Goal: Task Accomplishment & Management: Complete application form

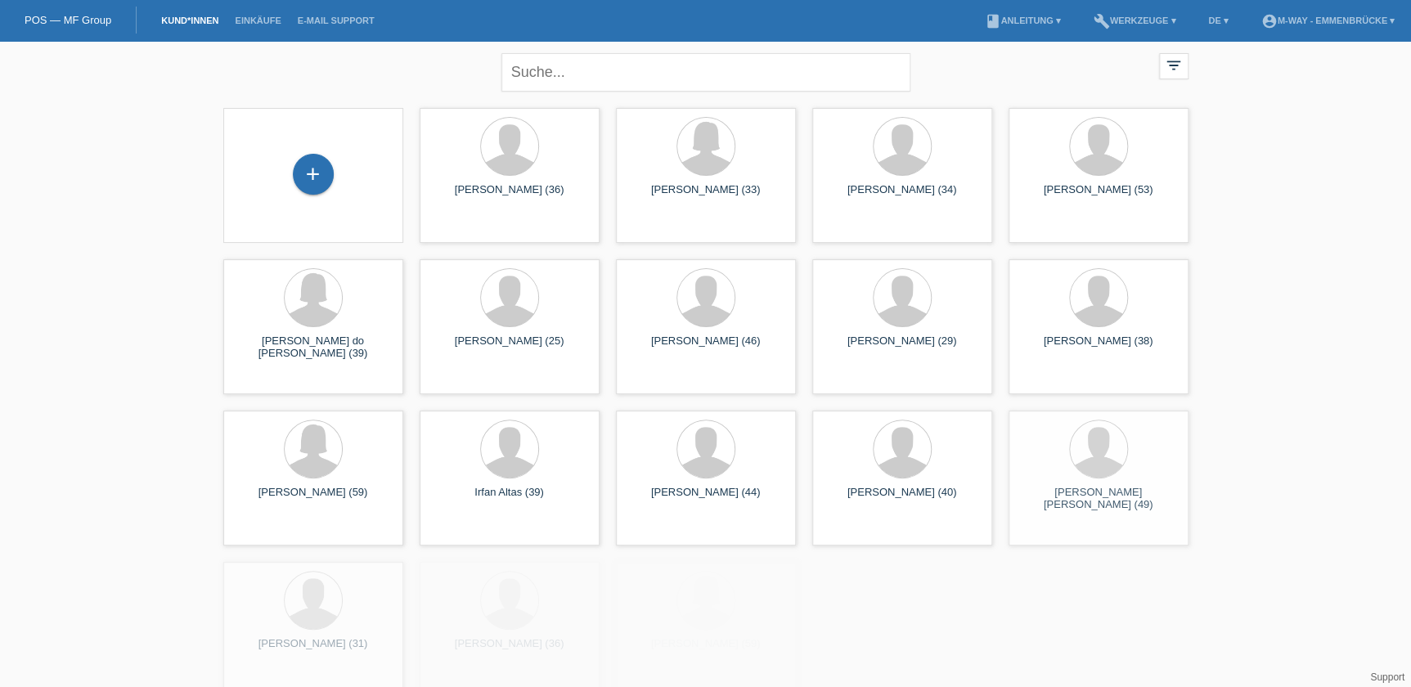
click at [284, 181] on div "+" at bounding box center [313, 175] width 154 height 43
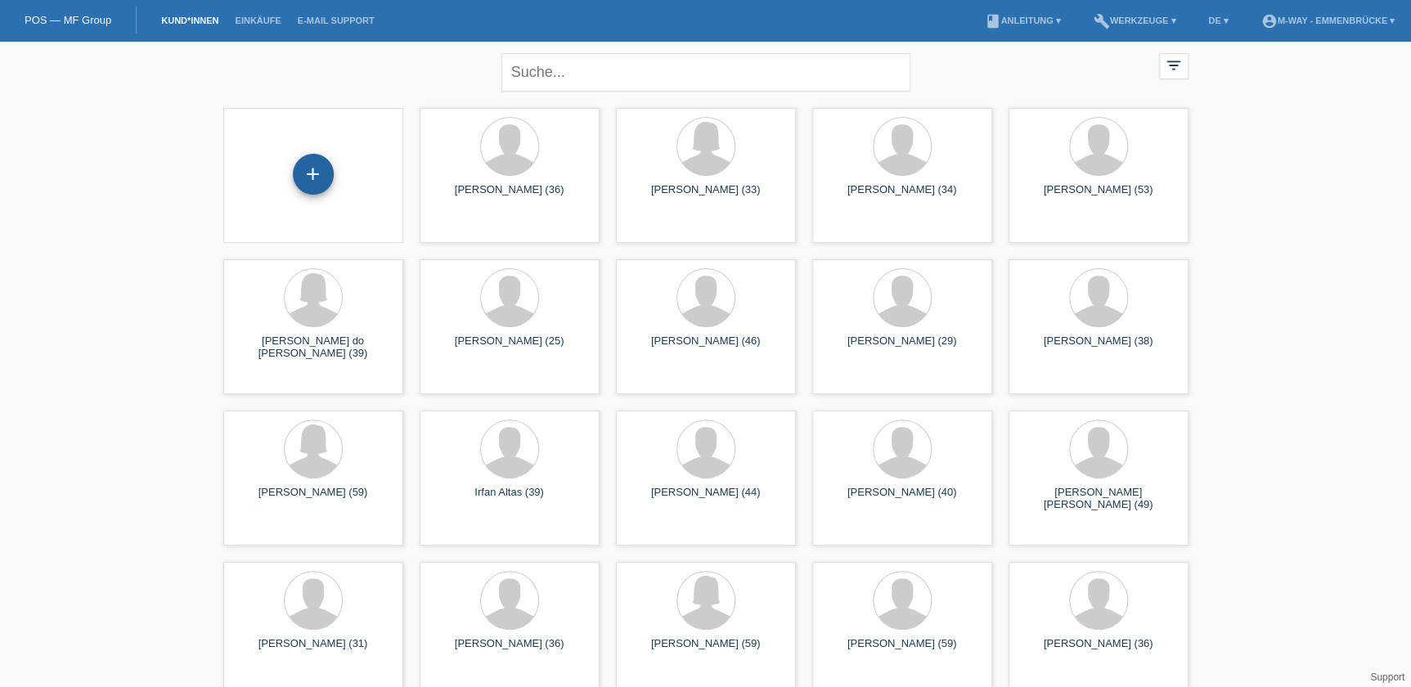
click at [307, 172] on div "+" at bounding box center [313, 174] width 41 height 41
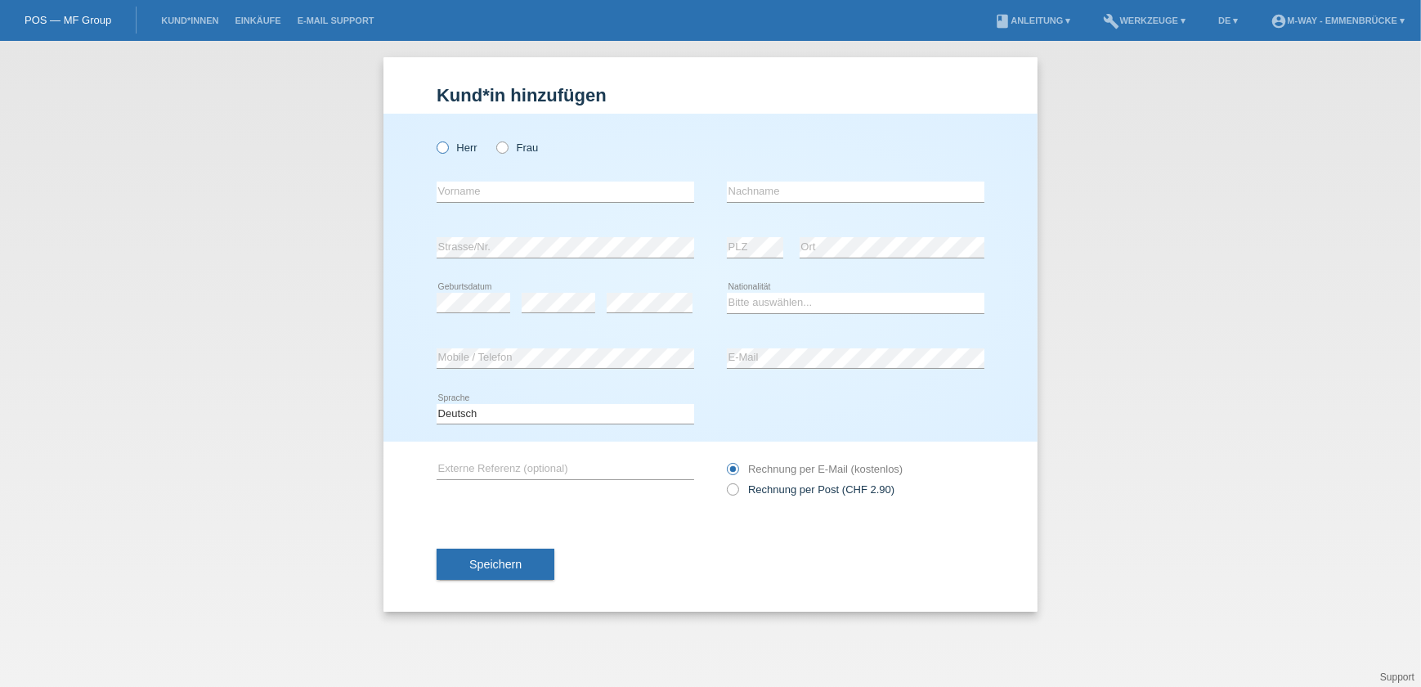
click at [473, 148] on label "Herr" at bounding box center [457, 147] width 41 height 12
click at [447, 148] on input "Herr" at bounding box center [442, 146] width 11 height 11
radio input "true"
click at [487, 192] on input "text" at bounding box center [566, 192] width 258 height 20
type input "Andrin"
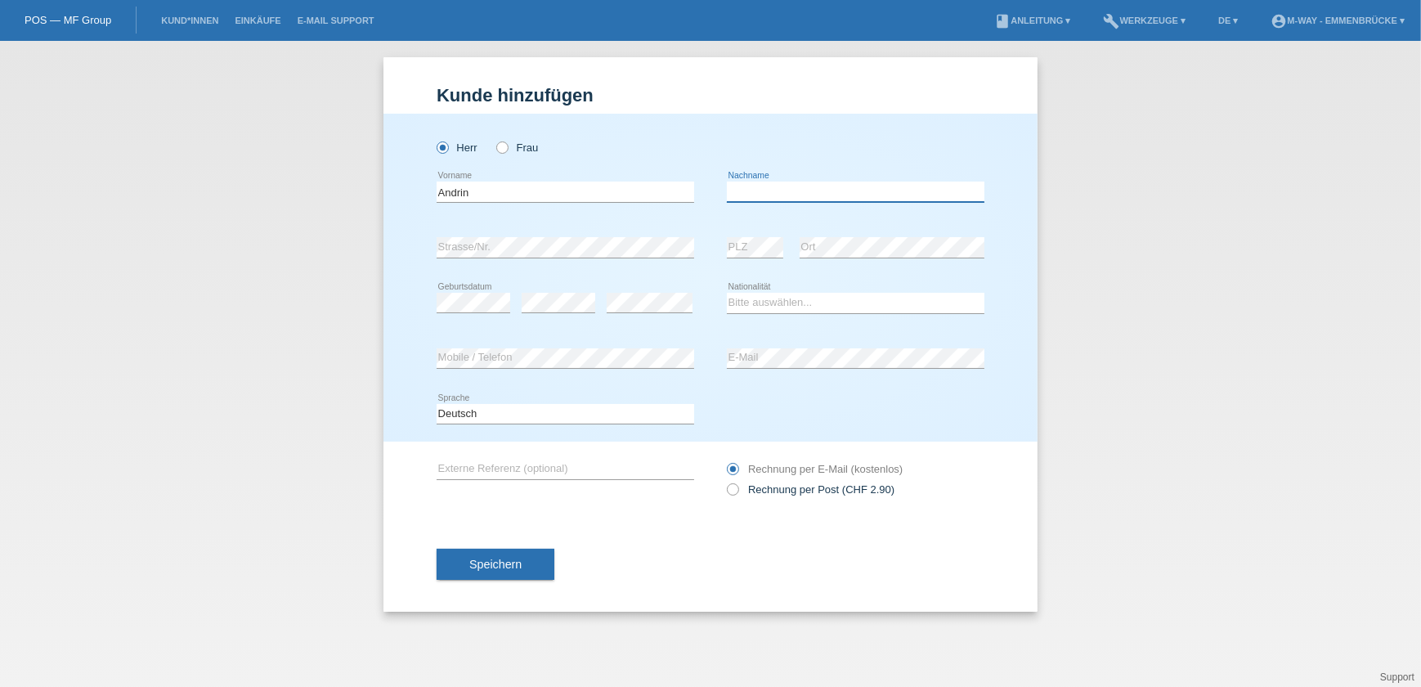
click at [842, 190] on input "text" at bounding box center [856, 192] width 258 height 20
type input "Siegenthaler"
click at [883, 234] on div "error Ort" at bounding box center [892, 248] width 185 height 56
click at [760, 303] on select "Bitte auswählen... Schweiz Deutschland Liechtenstein Österreich ------------ Af…" at bounding box center [856, 303] width 258 height 20
select select "CH"
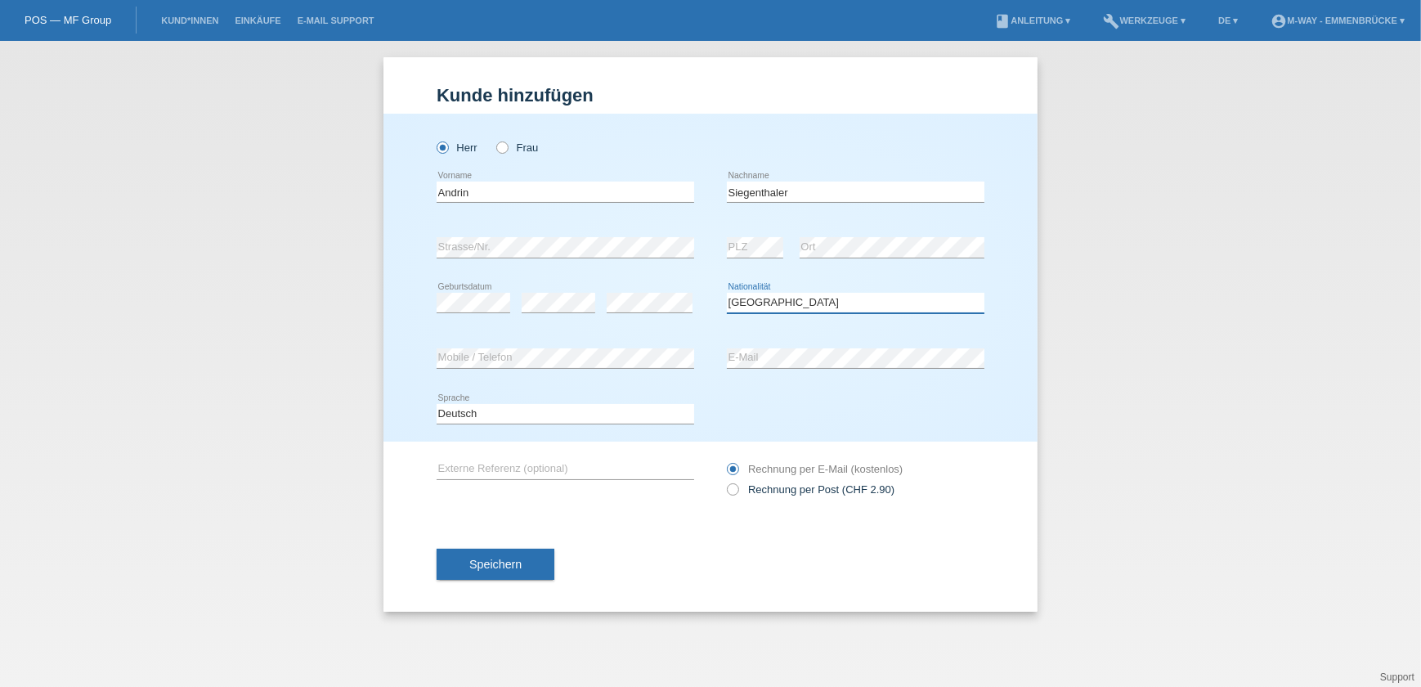
click at [727, 293] on select "Bitte auswählen... Schweiz Deutschland Liechtenstein Österreich ------------ Af…" at bounding box center [856, 303] width 258 height 20
click at [541, 464] on input "text" at bounding box center [566, 469] width 258 height 20
click at [522, 556] on button "Speichern" at bounding box center [496, 564] width 118 height 31
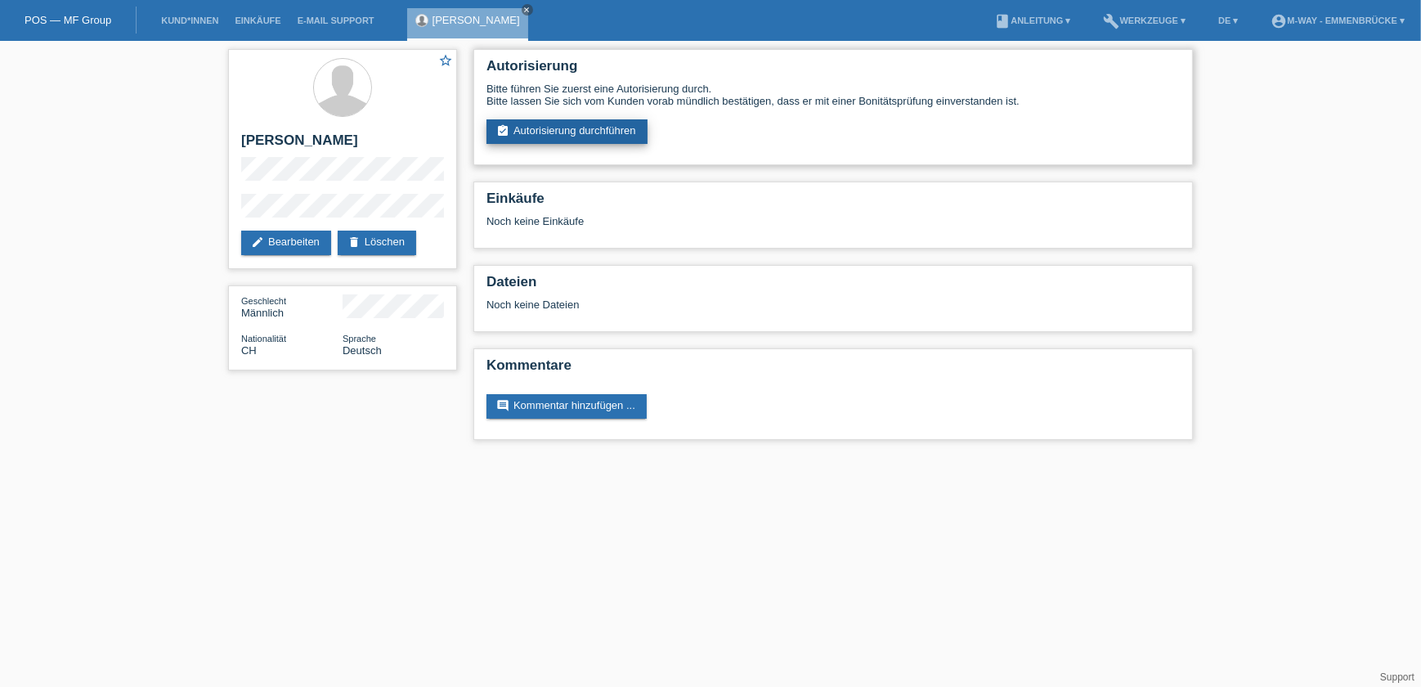
click at [567, 133] on link "assignment_turned_in Autorisierung durchführen" at bounding box center [567, 131] width 161 height 25
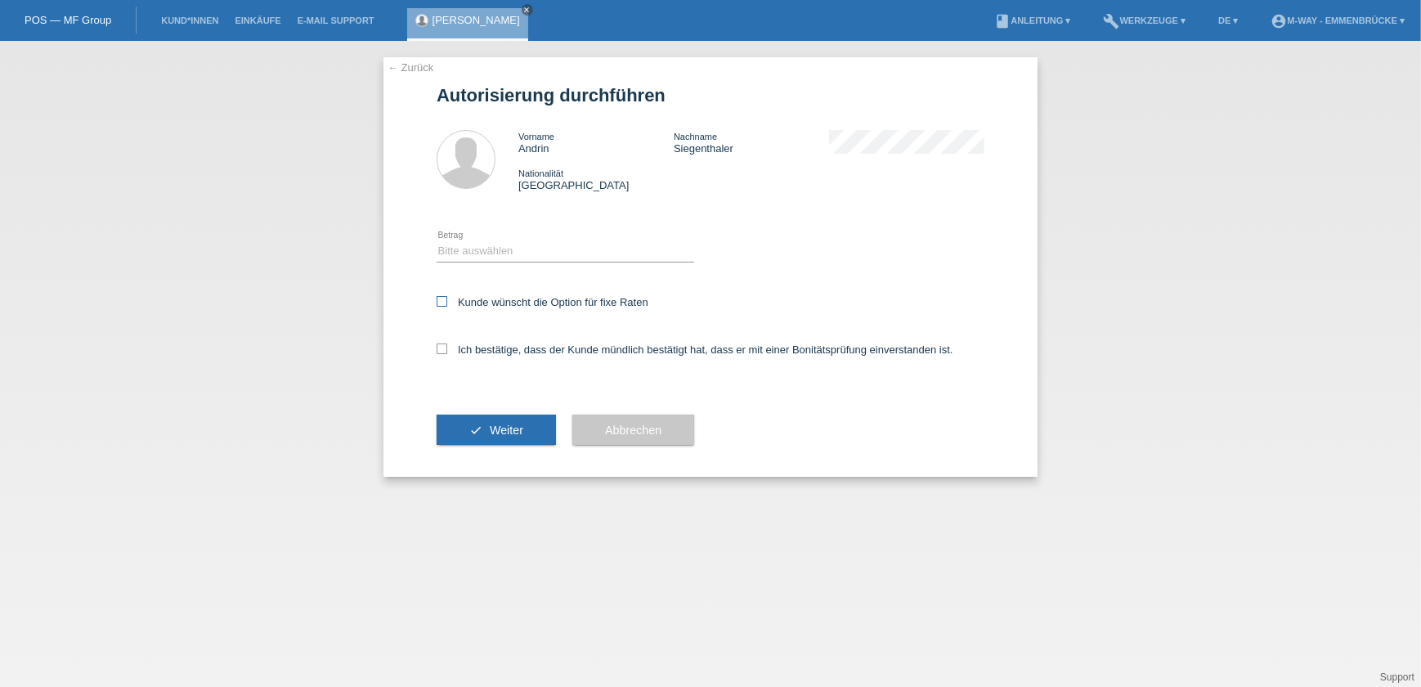
click at [493, 302] on label "Kunde wünscht die Option für fixe Raten" at bounding box center [543, 302] width 212 height 12
click at [447, 302] on input "Kunde wünscht die Option für fixe Raten" at bounding box center [442, 301] width 11 height 11
checkbox input "true"
click at [480, 359] on div "Ich bestätige, dass der Kunde mündlich bestätigt hat, dass er mit einer Bonität…" at bounding box center [711, 355] width 548 height 56
click at [478, 348] on label "Ich bestätige, dass der Kunde mündlich bestätigt hat, dass er mit einer Bonität…" at bounding box center [695, 349] width 517 height 12
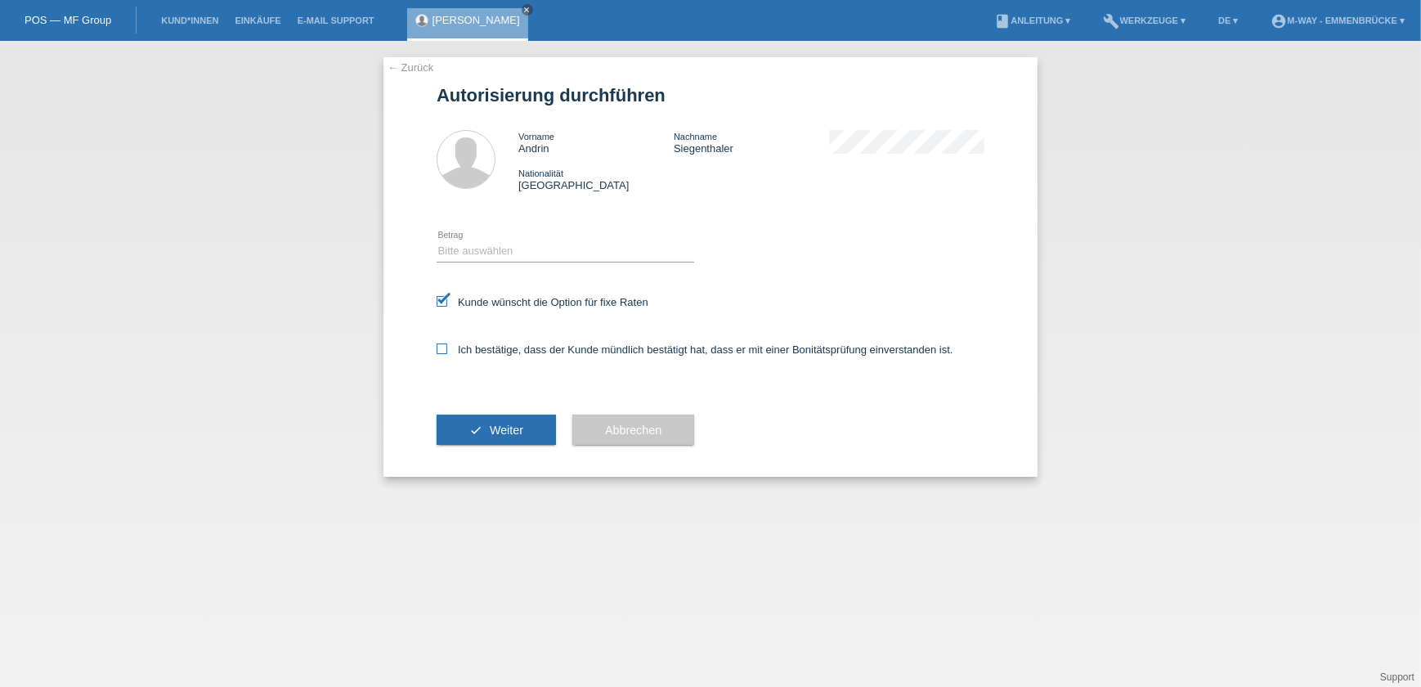
click at [447, 348] on input "Ich bestätige, dass der Kunde mündlich bestätigt hat, dass er mit einer Bonität…" at bounding box center [442, 348] width 11 height 11
checkbox input "true"
click at [509, 249] on select "Bitte auswählen CHF 1.00 - CHF 499.00 CHF 500.00 - CHF 1'999.00 CHF 2'000.00 - …" at bounding box center [566, 251] width 258 height 20
select select "3"
click at [437, 241] on select "Bitte auswählen CHF 1.00 - CHF 499.00 CHF 500.00 - CHF 1'999.00 CHF 2'000.00 - …" at bounding box center [566, 251] width 258 height 20
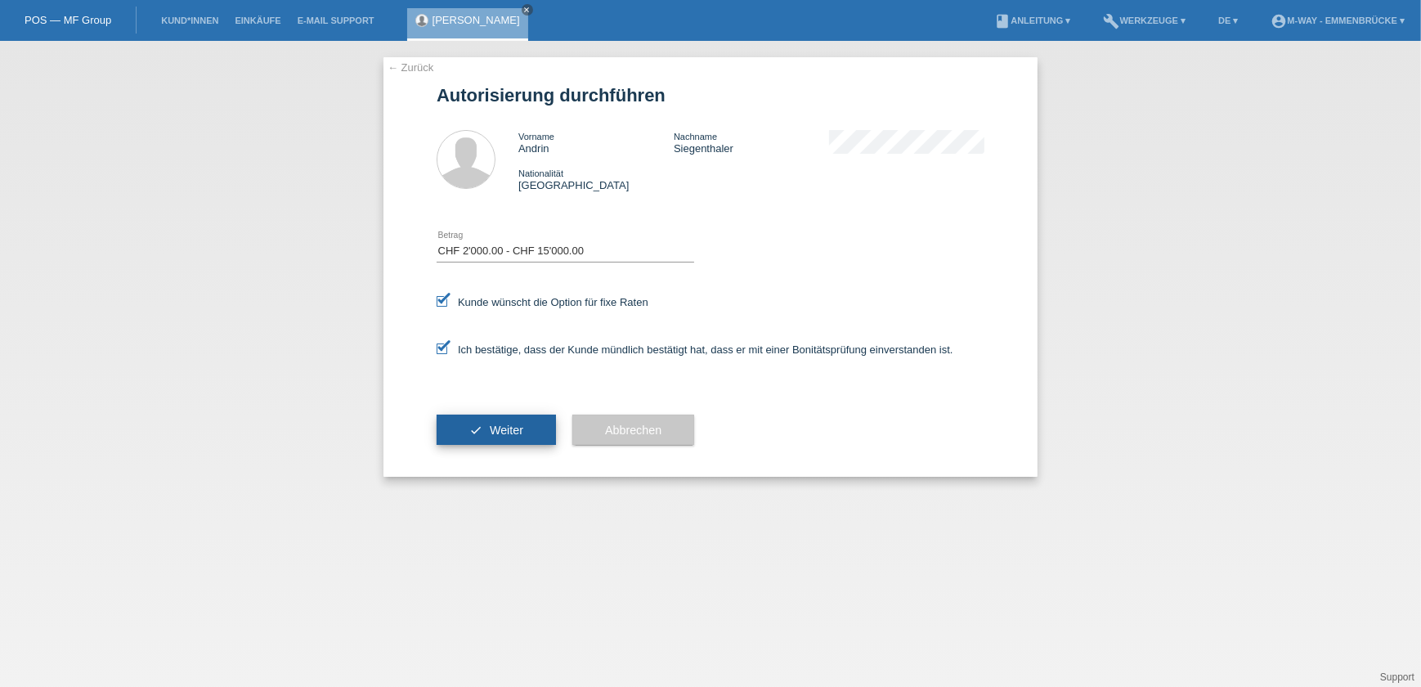
click at [515, 424] on span "Weiter" at bounding box center [507, 430] width 34 height 13
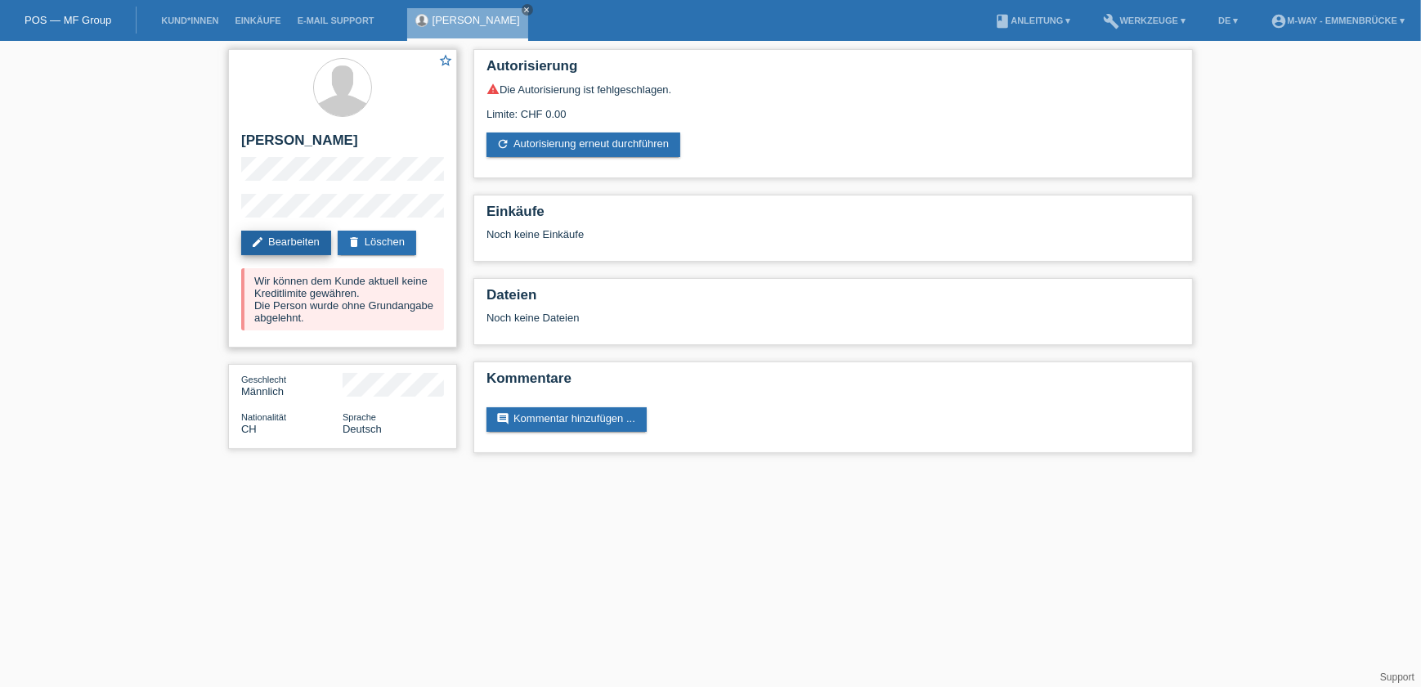
click at [284, 247] on link "edit Bearbeiten" at bounding box center [286, 243] width 90 height 25
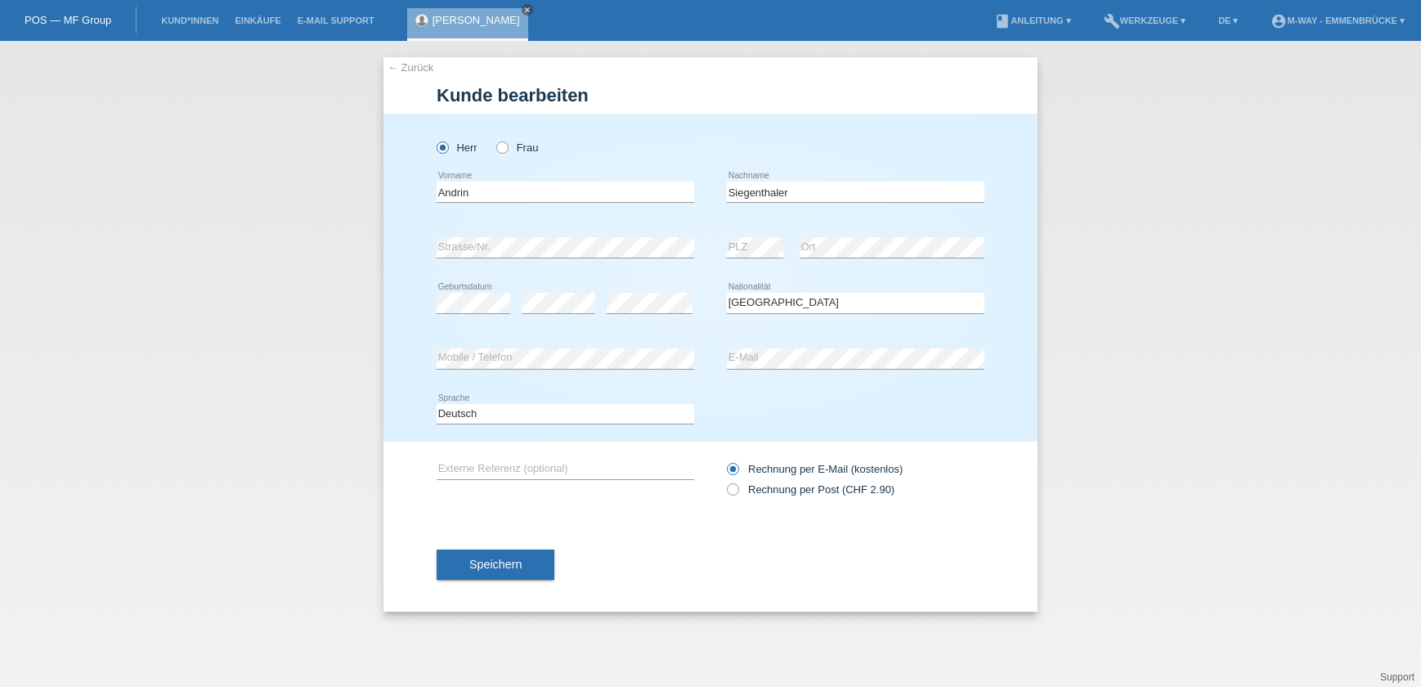
select select "CH"
click at [518, 144] on label "Frau" at bounding box center [517, 147] width 42 height 12
click at [507, 144] on input "Frau" at bounding box center [501, 146] width 11 height 11
radio input "true"
drag, startPoint x: 508, startPoint y: 187, endPoint x: 402, endPoint y: 195, distance: 105.8
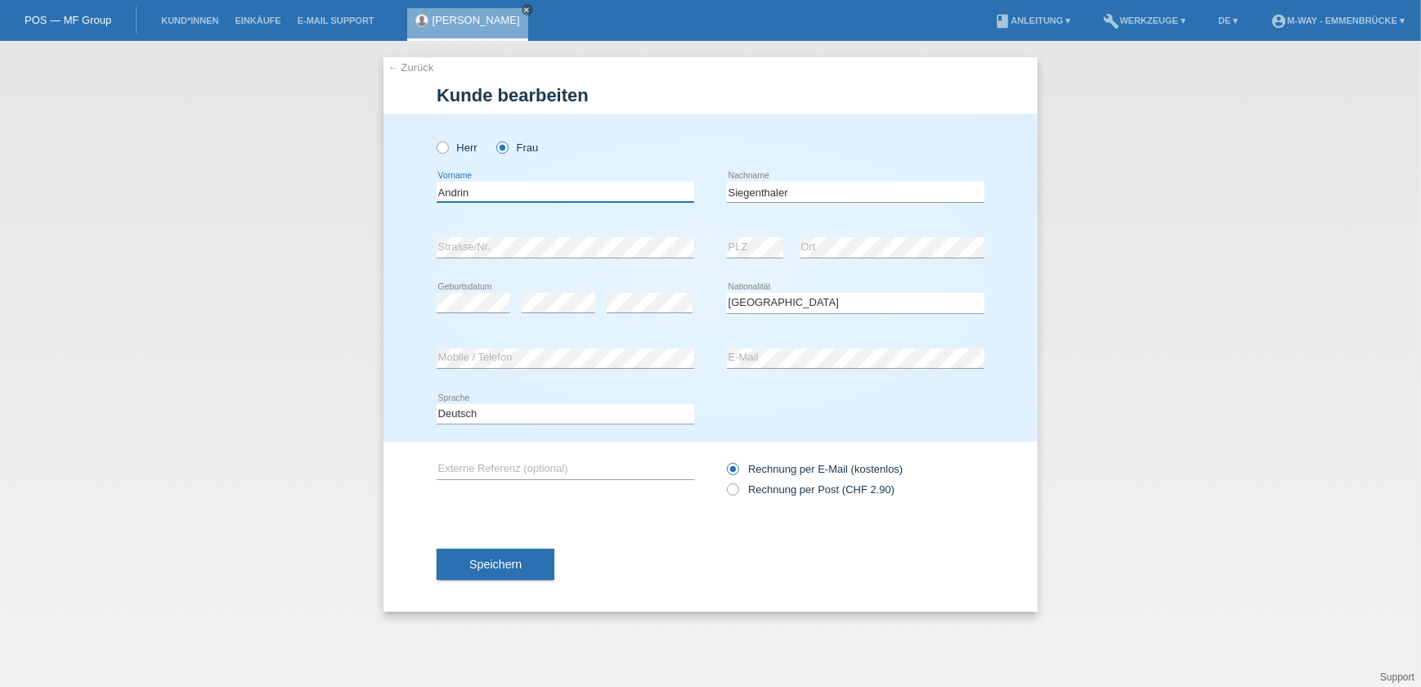
click at [406, 195] on div "Herr Frau Andrin error Vorname C" at bounding box center [711, 278] width 654 height 328
type input "Barbara"
click at [1017, 141] on div "Herr Frau Barbara error Vorname C" at bounding box center [711, 278] width 654 height 328
click at [384, 359] on div "Herr Frau Barbara error Vorname C" at bounding box center [711, 278] width 654 height 328
click at [653, 377] on div "error Mobile / Telefon error E-Mail" at bounding box center [711, 359] width 548 height 56
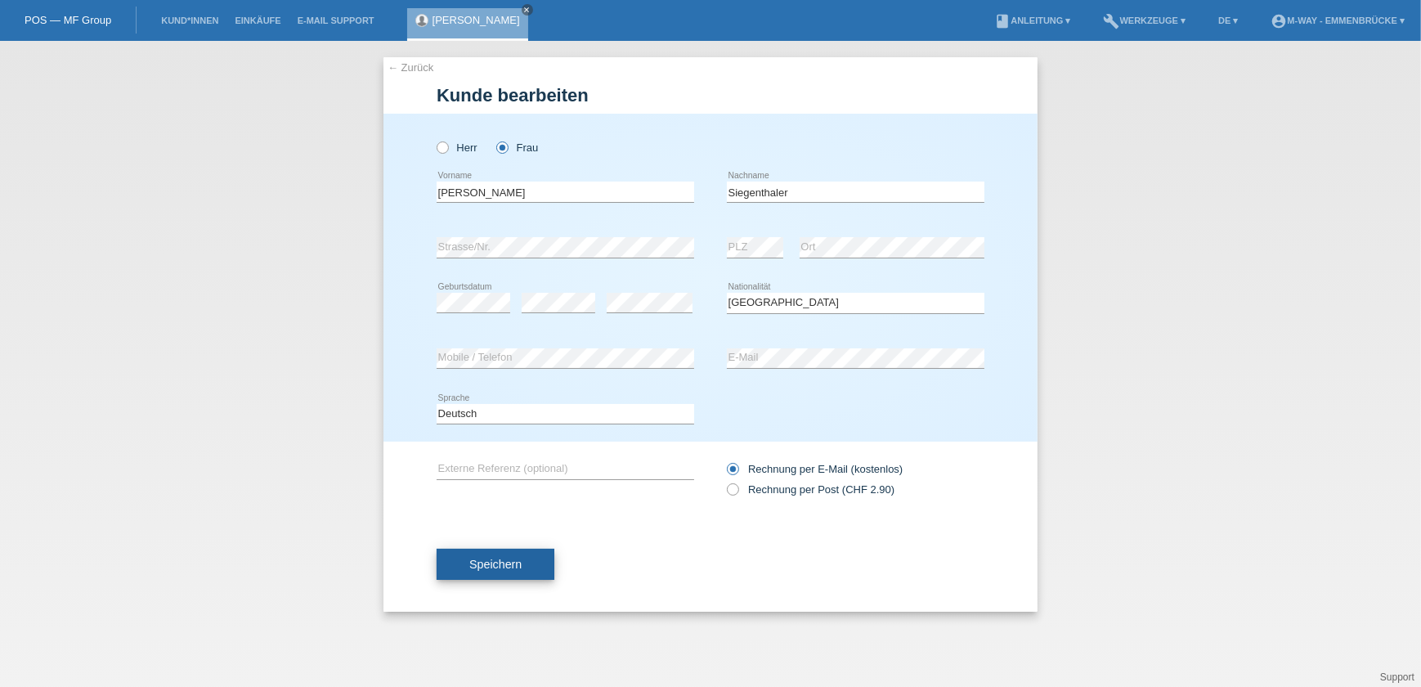
click at [488, 564] on span "Speichern" at bounding box center [495, 564] width 52 height 13
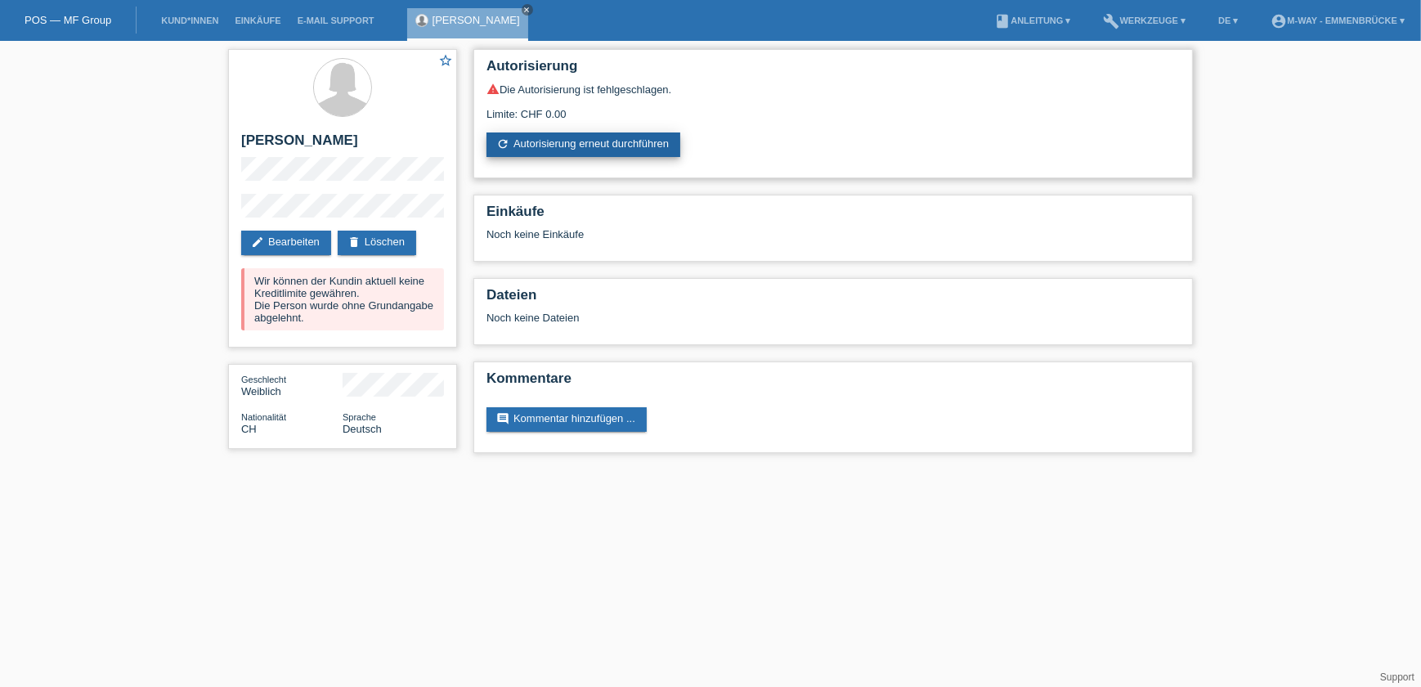
click at [551, 135] on link "refresh Autorisierung erneut durchführen" at bounding box center [584, 144] width 194 height 25
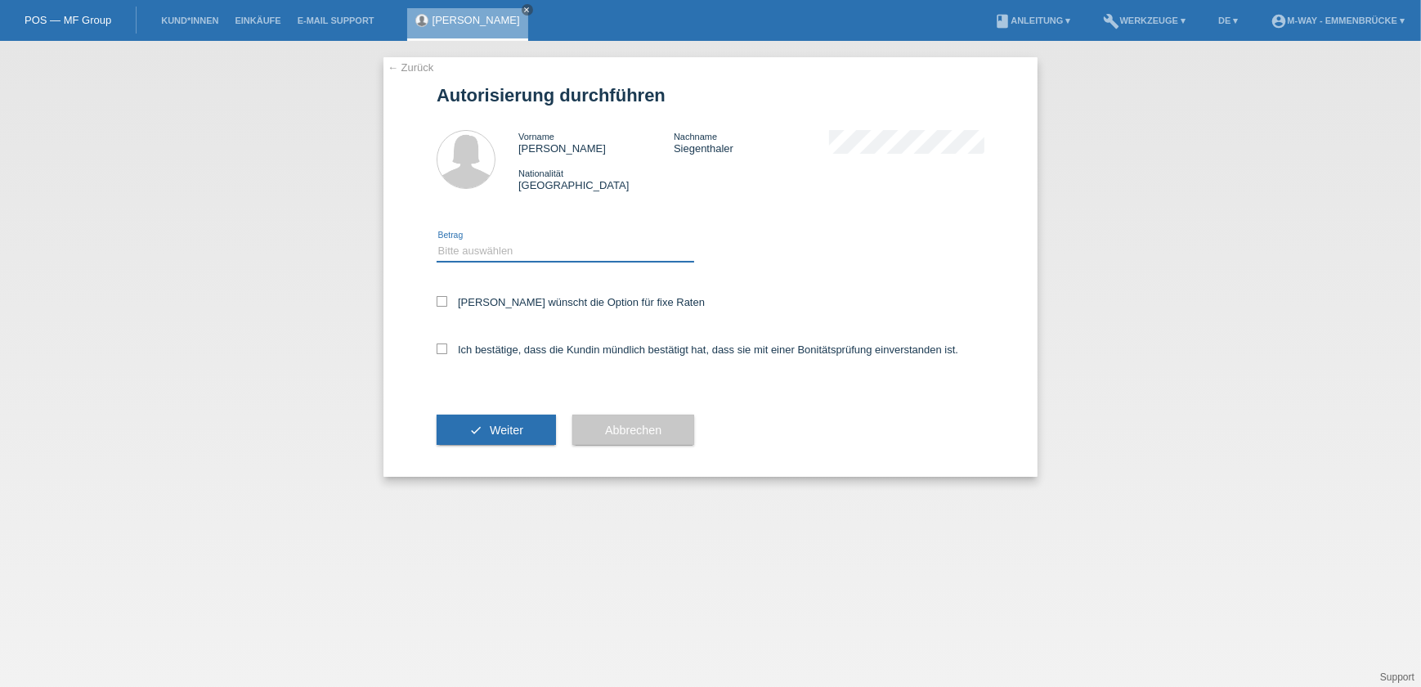
click at [492, 245] on select "Bitte auswählen CHF 1.00 - CHF 499.00 CHF 500.00 - CHF 1'999.00 CHF 2'000.00 - …" at bounding box center [566, 251] width 258 height 20
select select "3"
click at [437, 241] on select "Bitte auswählen CHF 1.00 - CHF 499.00 CHF 500.00 - CHF 1'999.00 CHF 2'000.00 - …" at bounding box center [566, 251] width 258 height 20
click at [488, 303] on label "Kundin wünscht die Option für fixe Raten" at bounding box center [571, 302] width 268 height 12
click at [447, 303] on input "Kundin wünscht die Option für fixe Raten" at bounding box center [442, 301] width 11 height 11
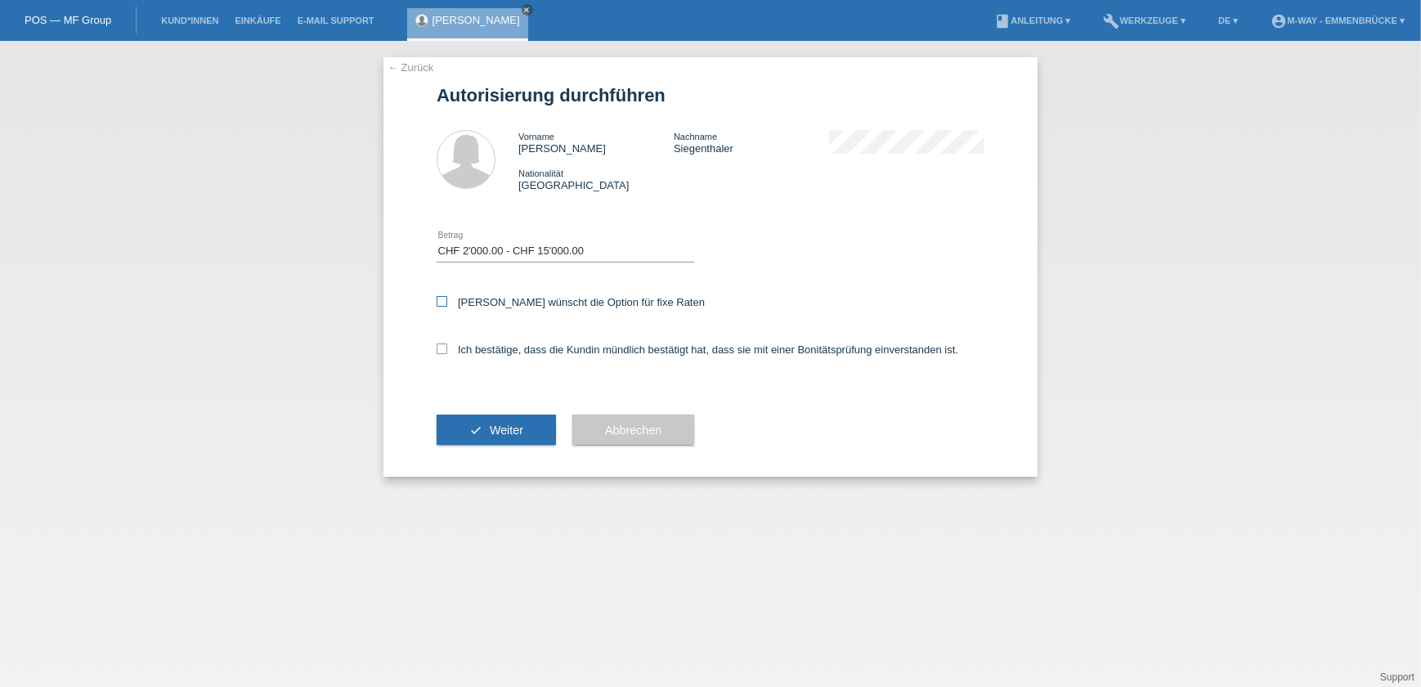
checkbox input "true"
click at [490, 353] on label "Ich bestätige, dass die Kundin mündlich bestätigt hat, dass sie mit einer Bonit…" at bounding box center [698, 349] width 522 height 12
click at [447, 353] on input "Ich bestätige, dass die Kundin mündlich bestätigt hat, dass sie mit einer Bonit…" at bounding box center [442, 348] width 11 height 11
checkbox input "true"
click at [495, 438] on button "check Weiter" at bounding box center [496, 430] width 119 height 31
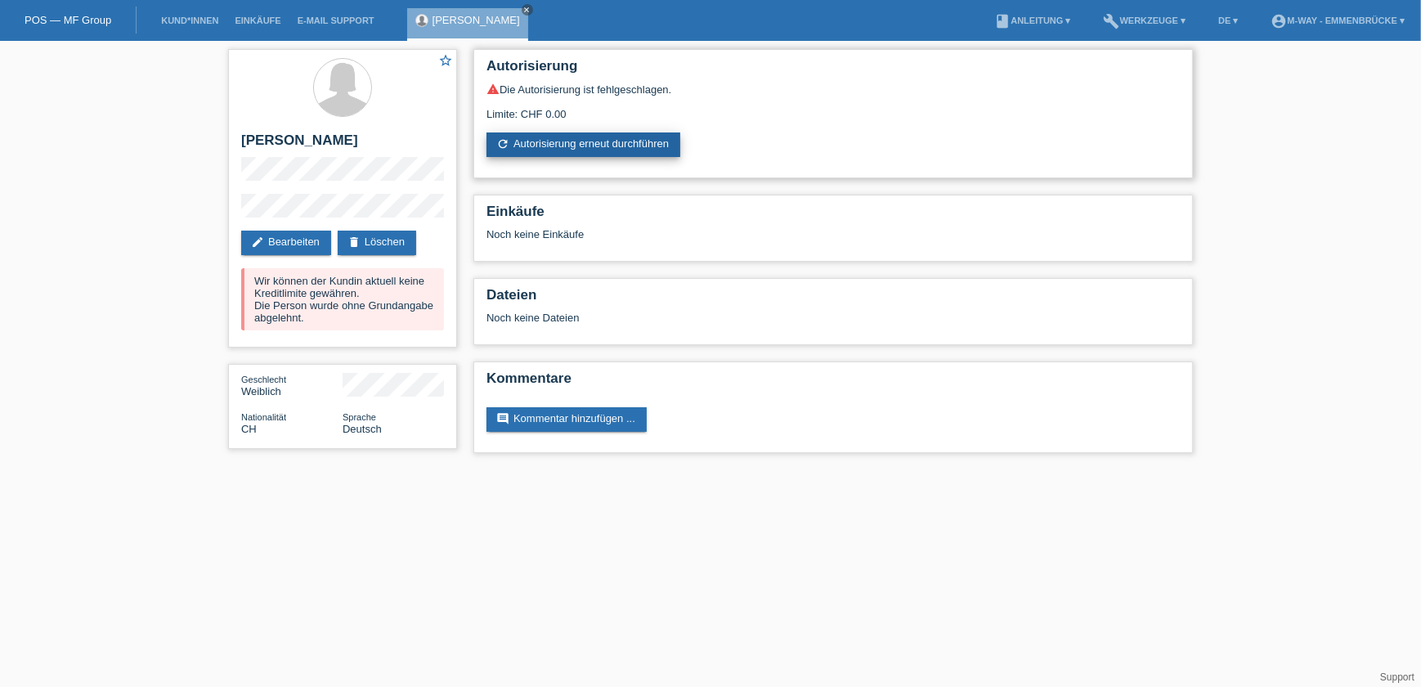
click at [554, 155] on link "refresh Autorisierung erneut durchführen" at bounding box center [584, 144] width 194 height 25
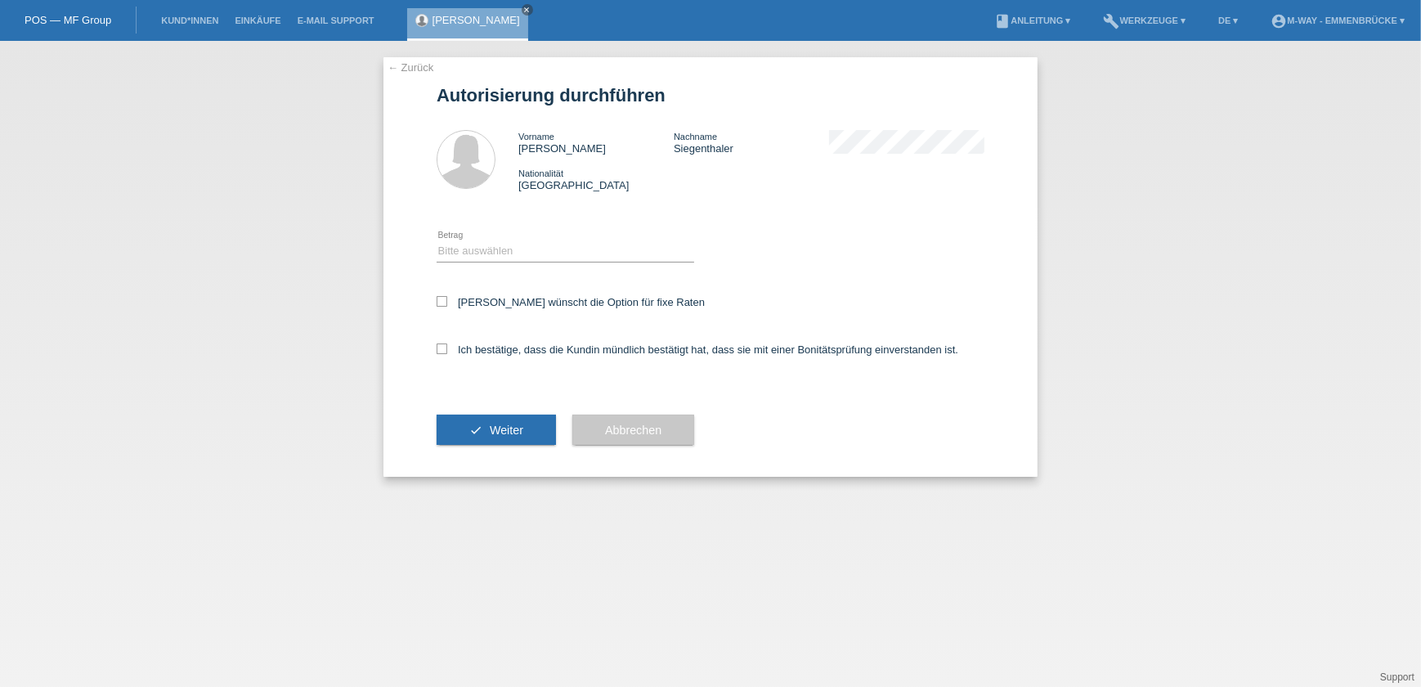
click at [402, 71] on link "← Zurück" at bounding box center [411, 67] width 46 height 12
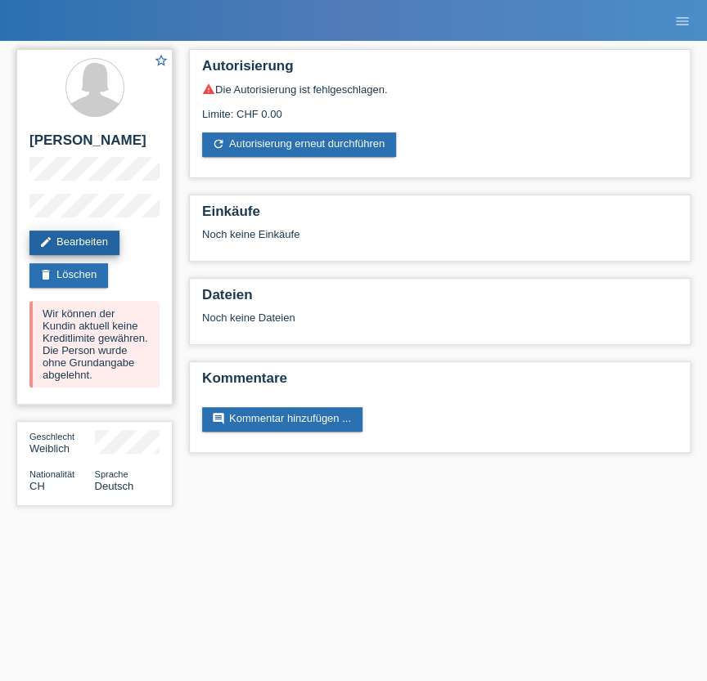
click at [75, 255] on link "edit Bearbeiten" at bounding box center [74, 243] width 90 height 25
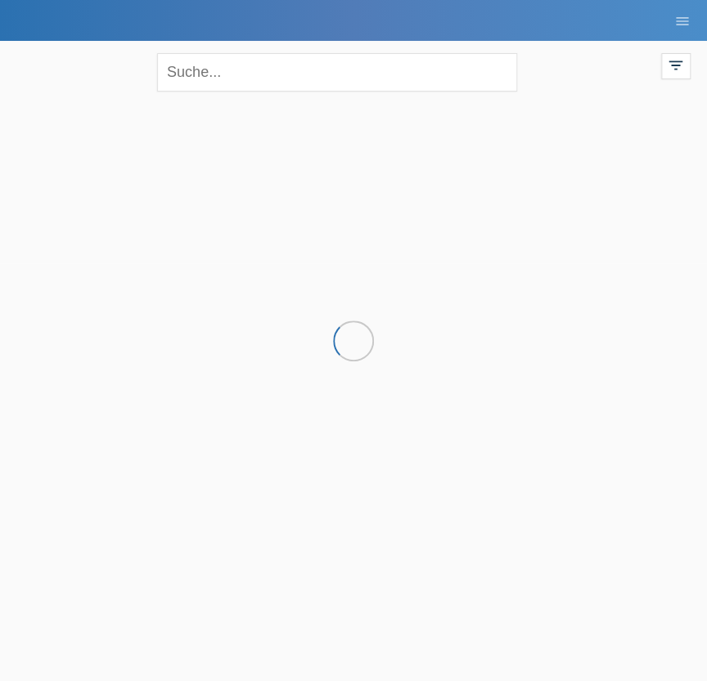
click at [88, 75] on div "close filter_list view_module Alle Kund*innen anzeigen star Markierte [PERSON_N…" at bounding box center [353, 70] width 690 height 59
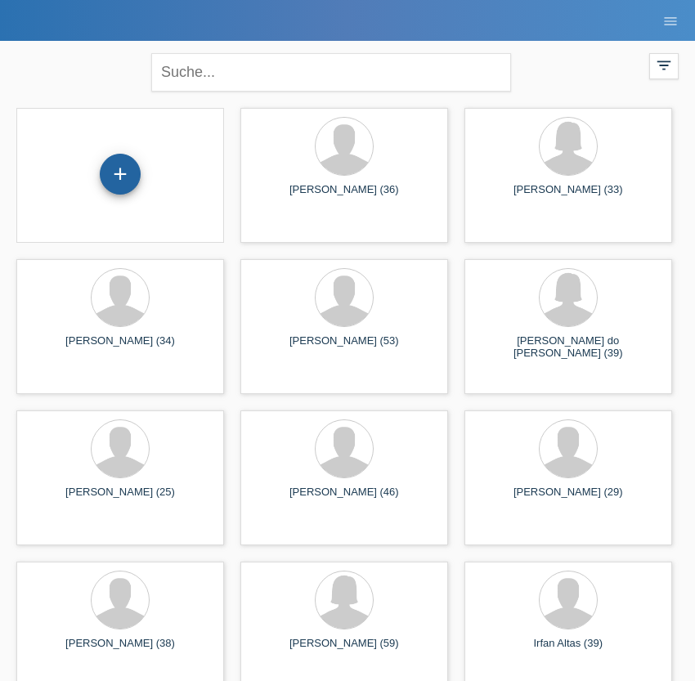
click at [110, 170] on div "+" at bounding box center [120, 174] width 39 height 28
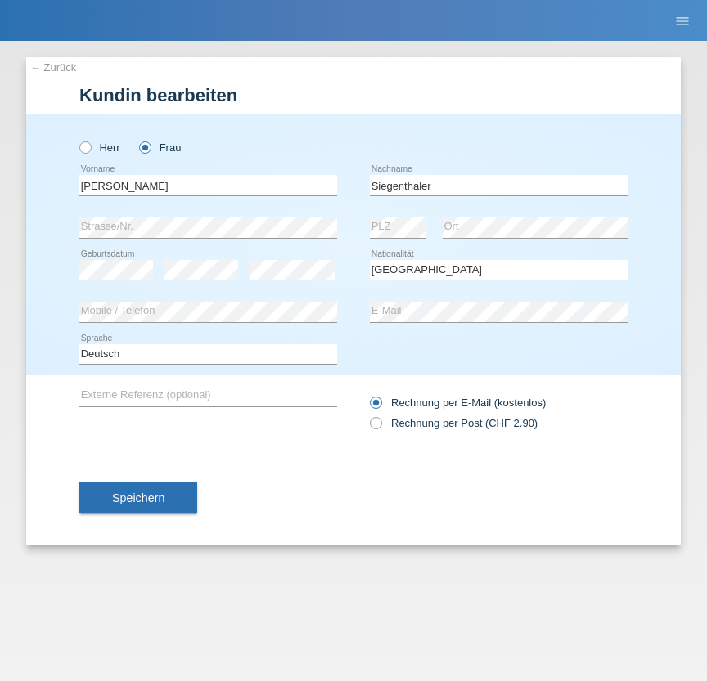
select select "CH"
drag, startPoint x: 139, startPoint y: 192, endPoint x: 55, endPoint y: 191, distance: 84.2
click at [55, 191] on div "Herr Frau [PERSON_NAME] error Vorname C" at bounding box center [353, 245] width 654 height 262
type input "Muster"
click at [386, 182] on input "Siegenthaler" at bounding box center [499, 185] width 258 height 20
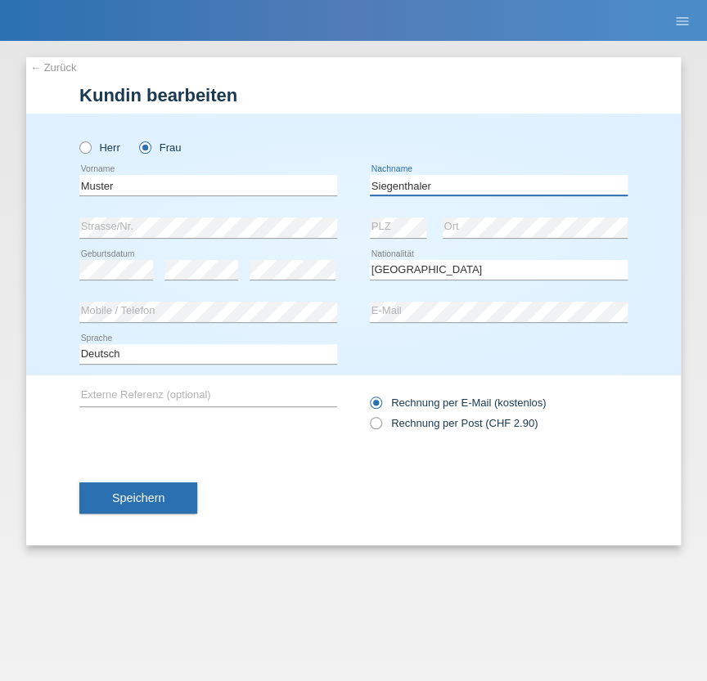
drag, startPoint x: 387, startPoint y: 182, endPoint x: 393, endPoint y: 189, distance: 8.7
click at [387, 183] on input "Siegenthaler" at bounding box center [499, 185] width 258 height 20
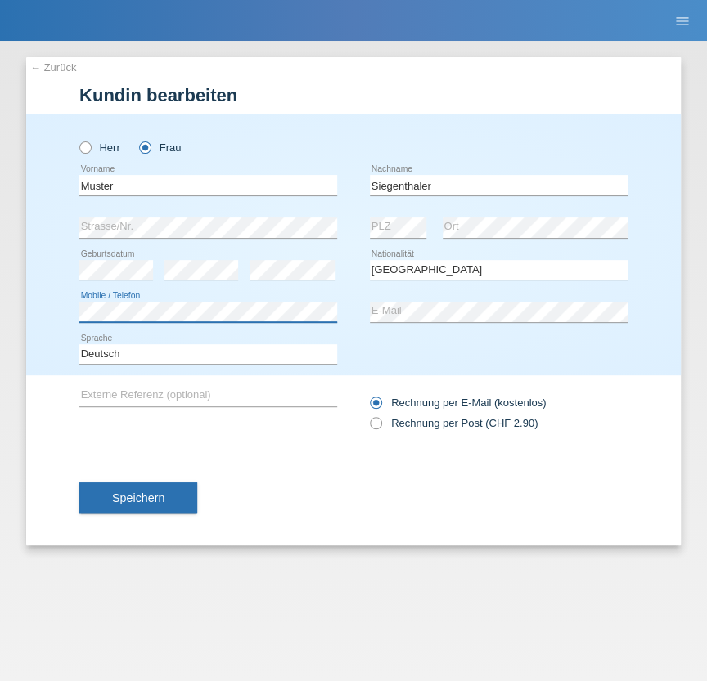
click at [0, 41] on html "POS — MF Group Kund*innen Einkäufe E-Mail Support Andrin Siegenthaler close menu" at bounding box center [353, 20] width 707 height 41
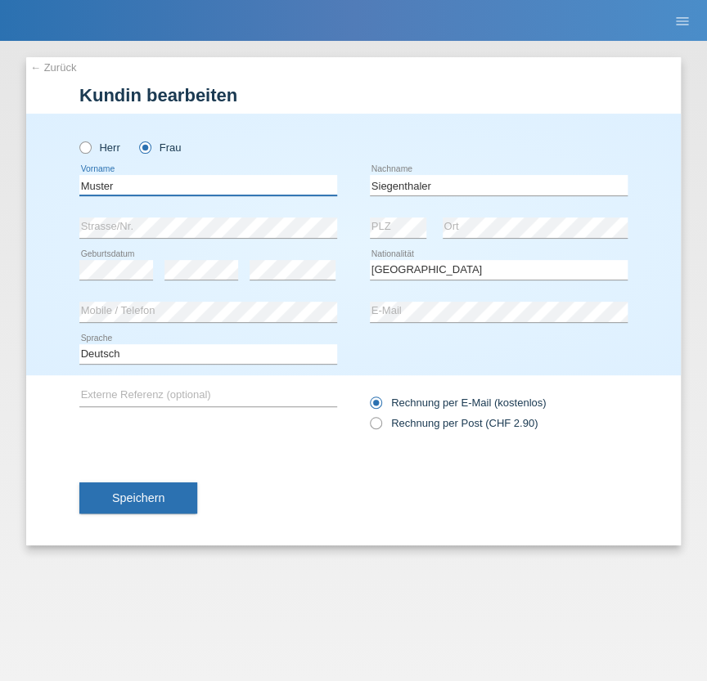
click at [156, 178] on input "Muster" at bounding box center [208, 185] width 258 height 20
drag, startPoint x: 492, startPoint y: 179, endPoint x: 209, endPoint y: 194, distance: 283.3
click at [209, 194] on div "Muster error Vorname Siegenthaler error Nachname" at bounding box center [353, 185] width 548 height 43
type input "Mann"
click at [352, 106] on form "Kundin bearbeiten Herr Frau Muster error Mann" at bounding box center [353, 315] width 548 height 460
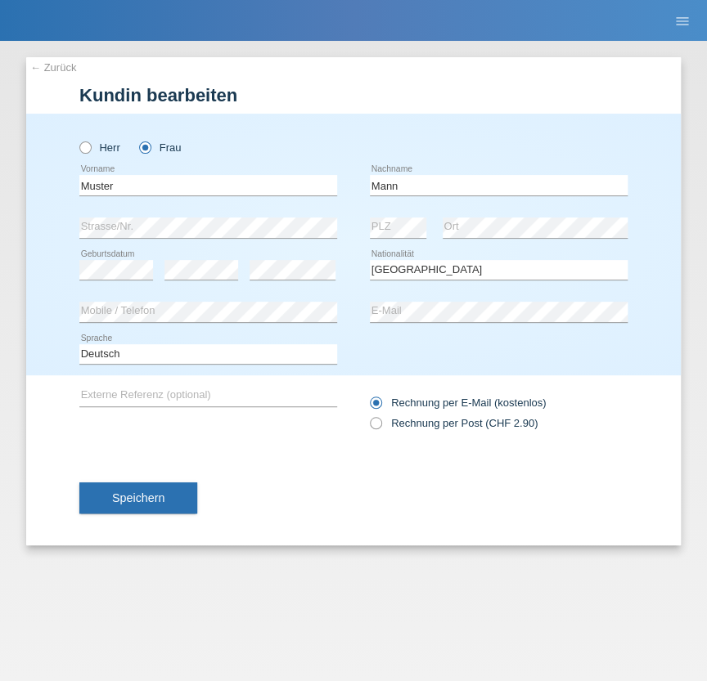
click at [141, 486] on button "Speichern" at bounding box center [138, 497] width 118 height 31
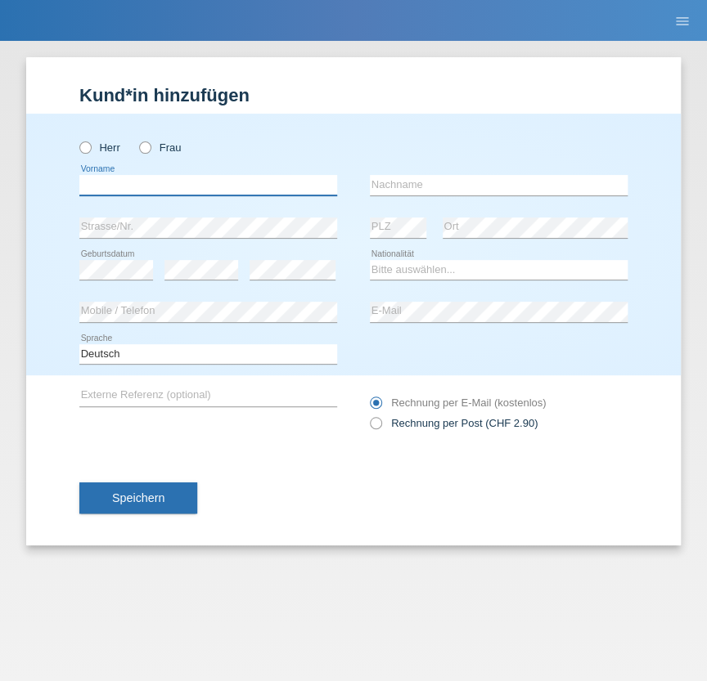
click at [124, 182] on input "text" at bounding box center [208, 185] width 258 height 20
type input "[PERSON_NAME]"
click at [427, 195] on icon at bounding box center [499, 195] width 258 height 1
click at [411, 183] on input "text" at bounding box center [499, 185] width 258 height 20
paste input "Siegenthaler"
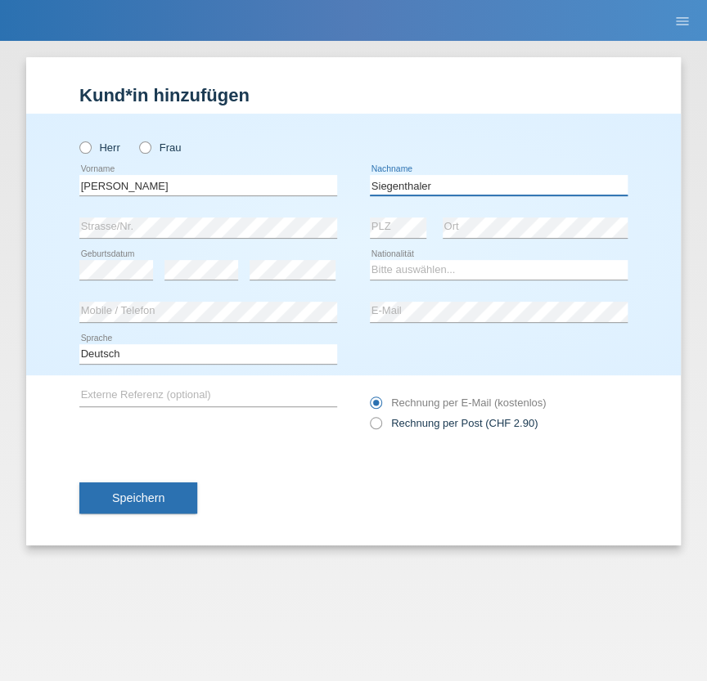
type input "Siegenthaler"
click at [372, 270] on select "Bitte auswählen... Schweiz Deutschland Liechtenstein Österreich ------------ Af…" at bounding box center [499, 270] width 258 height 20
select select "CH"
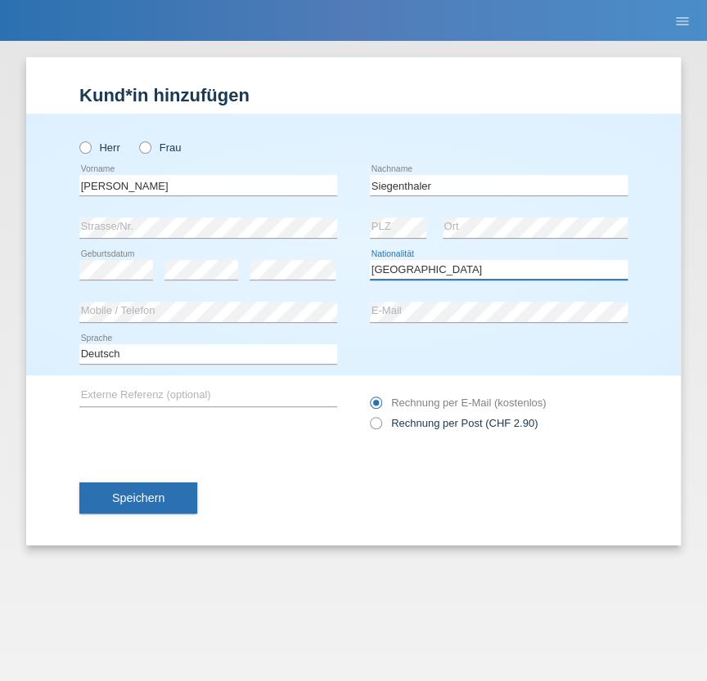
click at [370, 260] on select "Bitte auswählen... Schweiz Deutschland Liechtenstein Österreich ------------ Af…" at bounding box center [499, 270] width 258 height 20
click at [272, 451] on div "Speichern" at bounding box center [353, 498] width 548 height 95
click at [137, 139] on icon at bounding box center [137, 139] width 0 height 0
click at [146, 149] on input "Frau" at bounding box center [144, 146] width 11 height 11
radio input "true"
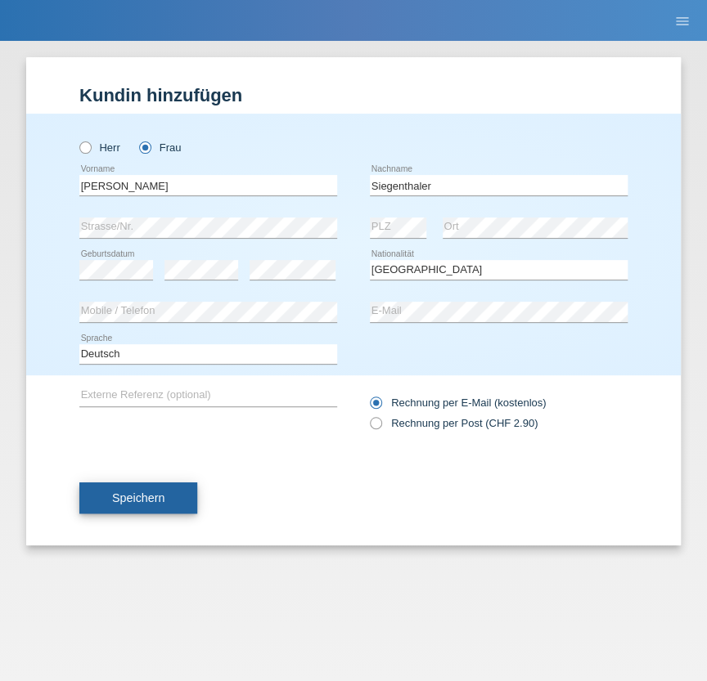
click at [150, 493] on span "Speichern" at bounding box center [138, 497] width 52 height 13
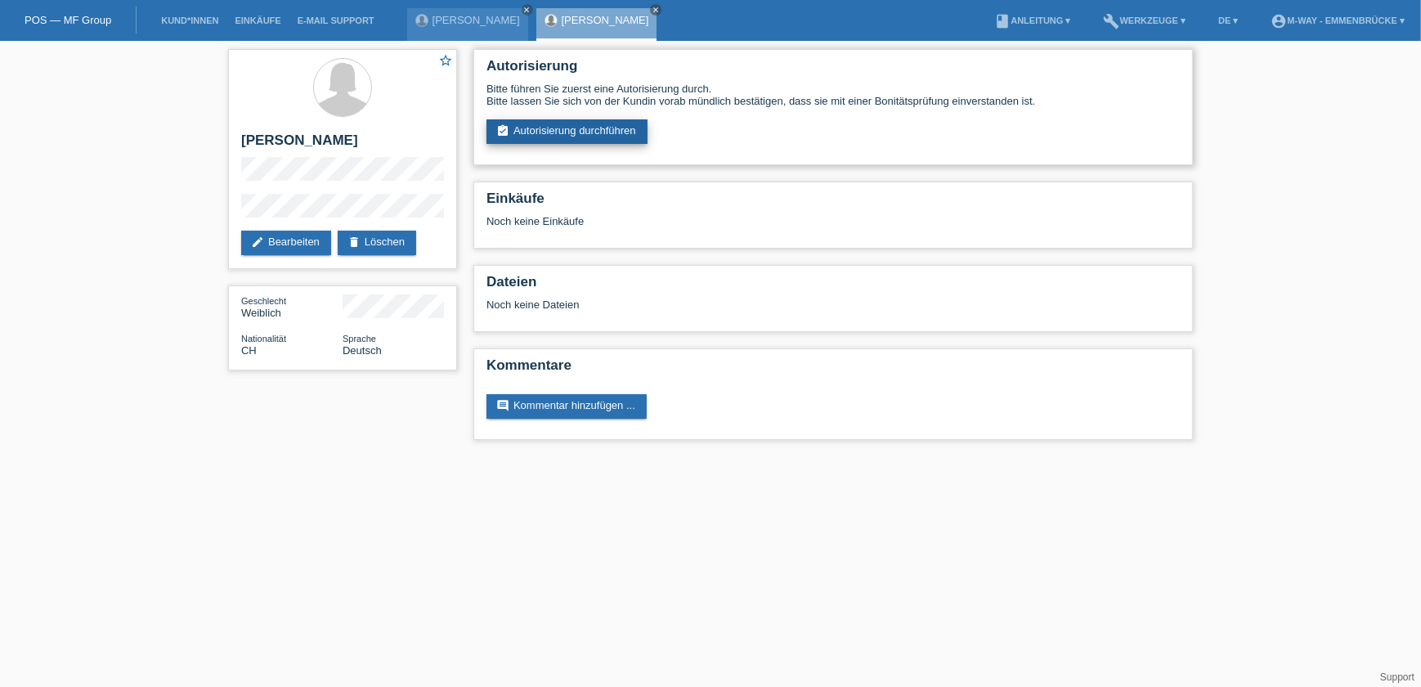
click at [569, 131] on link "assignment_turned_in Autorisierung durchführen" at bounding box center [567, 131] width 161 height 25
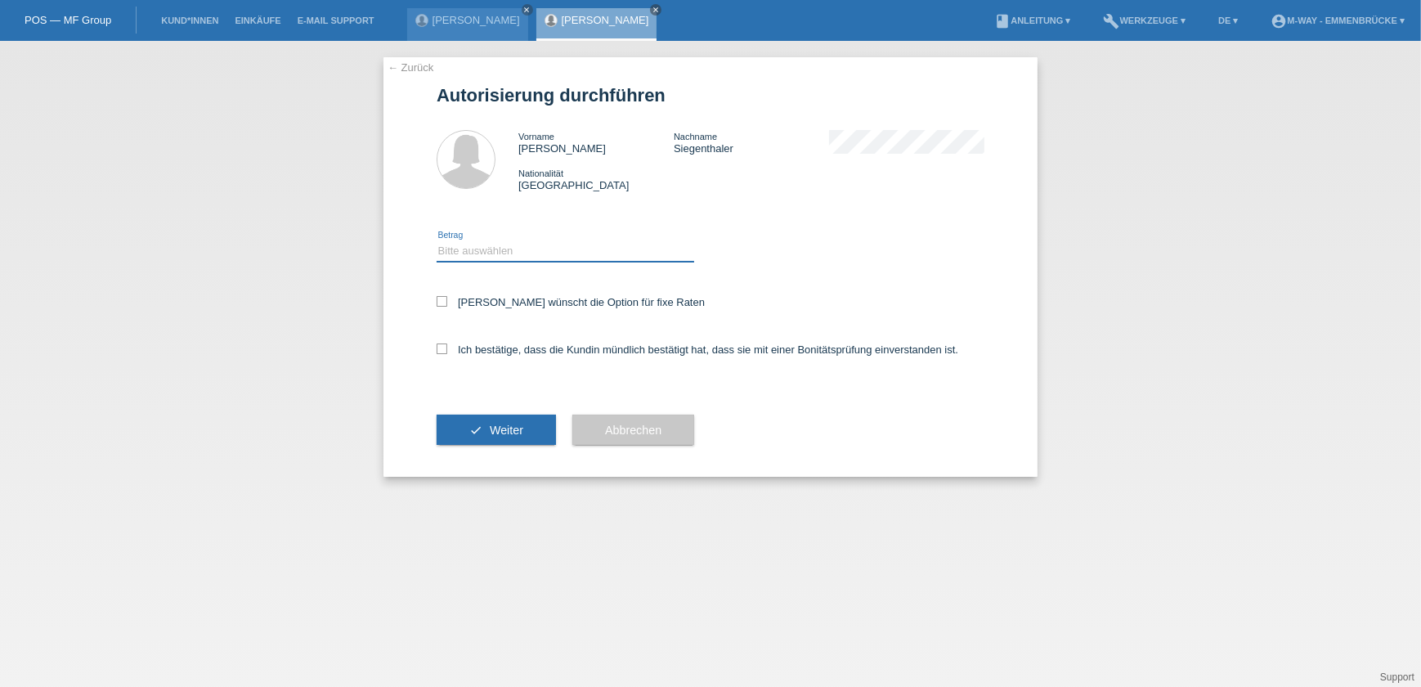
click at [487, 245] on select "Bitte auswählen CHF 1.00 - CHF 499.00 CHF 500.00 - CHF 1'999.00 CHF 2'000.00 - …" at bounding box center [566, 251] width 258 height 20
select select "3"
click at [437, 241] on select "Bitte auswählen CHF 1.00 - CHF 499.00 CHF 500.00 - CHF 1'999.00 CHF 2'000.00 - …" at bounding box center [566, 251] width 258 height 20
click at [486, 294] on div "[PERSON_NAME] wünscht die Option für fixe Raten" at bounding box center [711, 303] width 548 height 47
click at [482, 336] on div "Ich bestätige, dass die Kundin mündlich bestätigt hat, dass sie mit einer Bonit…" at bounding box center [711, 355] width 548 height 56
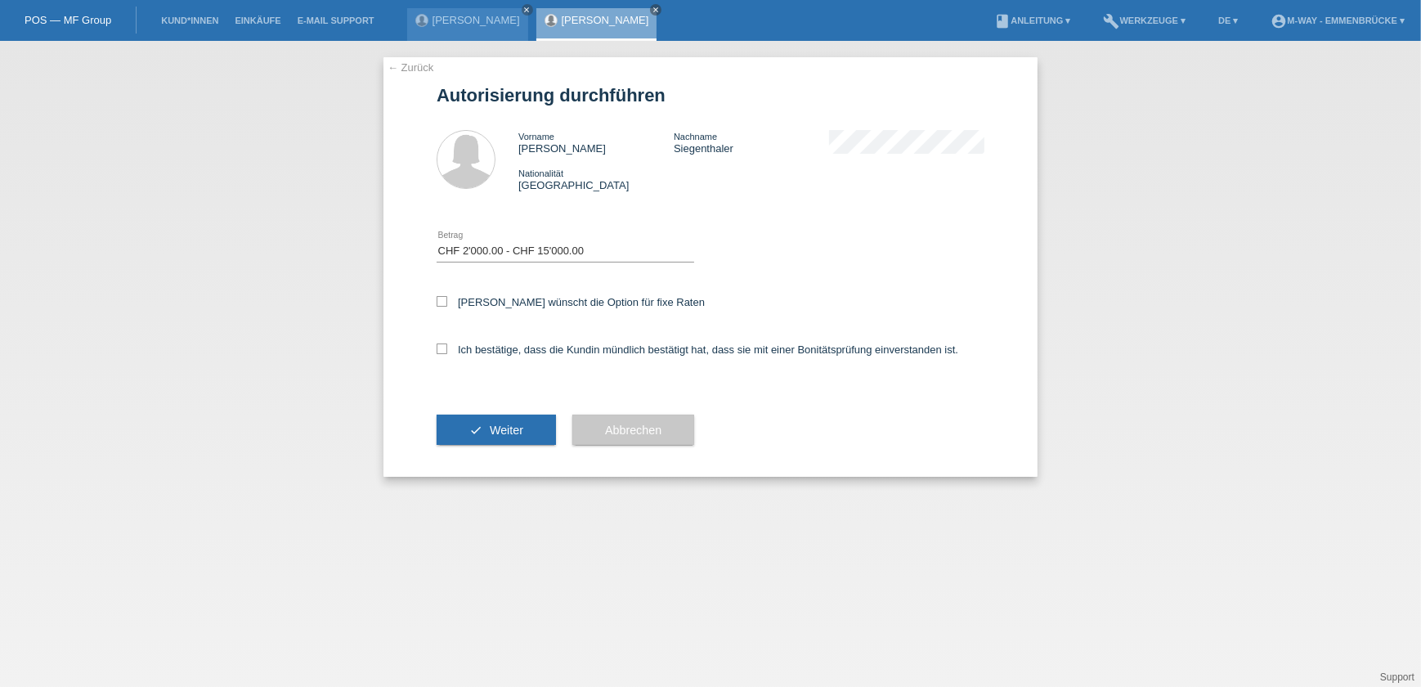
click at [474, 284] on div "[PERSON_NAME] wünscht die Option für fixe Raten" at bounding box center [711, 303] width 548 height 47
click at [474, 292] on div "Kundin wünscht die Option für fixe Raten" at bounding box center [711, 303] width 548 height 47
click at [474, 301] on label "Kundin wünscht die Option für fixe Raten" at bounding box center [571, 302] width 268 height 12
click at [447, 301] on input "Kundin wünscht die Option für fixe Raten" at bounding box center [442, 301] width 11 height 11
checkbox input "true"
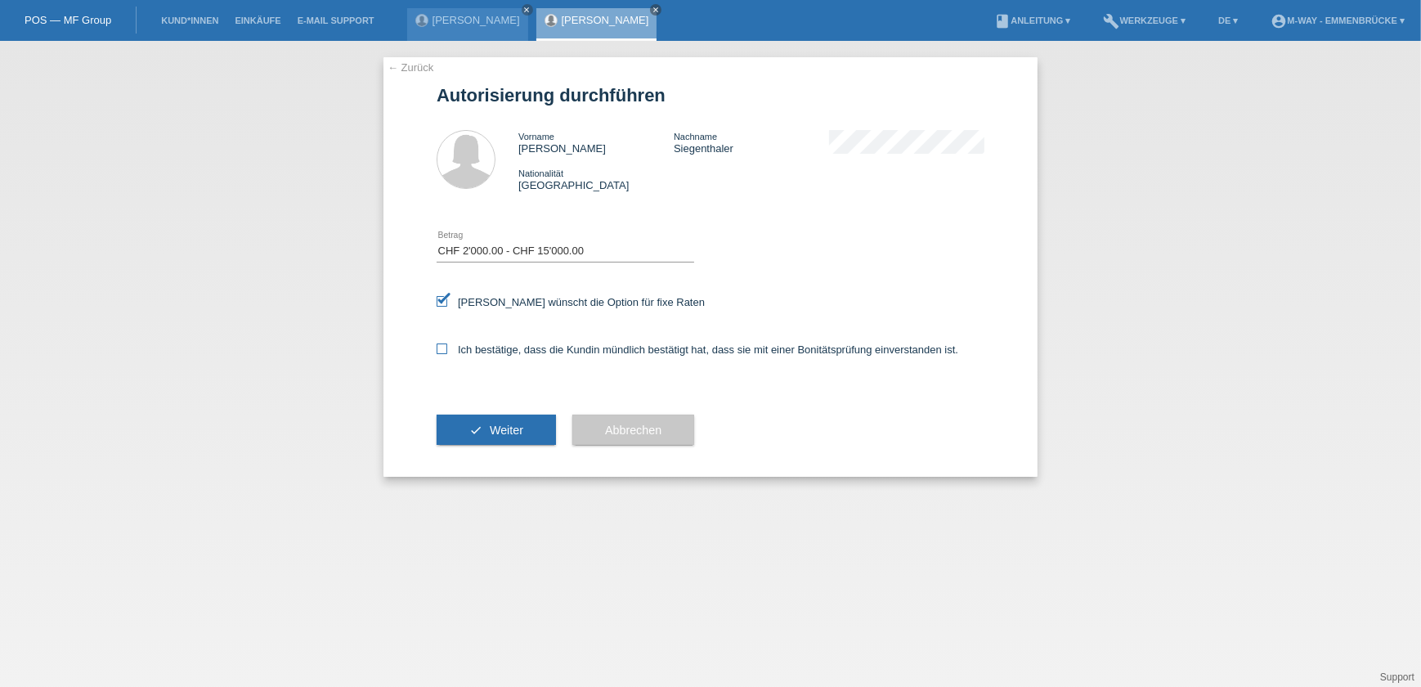
click at [478, 353] on label "Ich bestätige, dass die Kundin mündlich bestätigt hat, dass sie mit einer Bonit…" at bounding box center [698, 349] width 522 height 12
click at [447, 353] on input "Ich bestätige, dass die Kundin mündlich bestätigt hat, dass sie mit einer Bonit…" at bounding box center [442, 348] width 11 height 11
checkbox input "true"
click at [475, 434] on icon "check" at bounding box center [475, 430] width 13 height 13
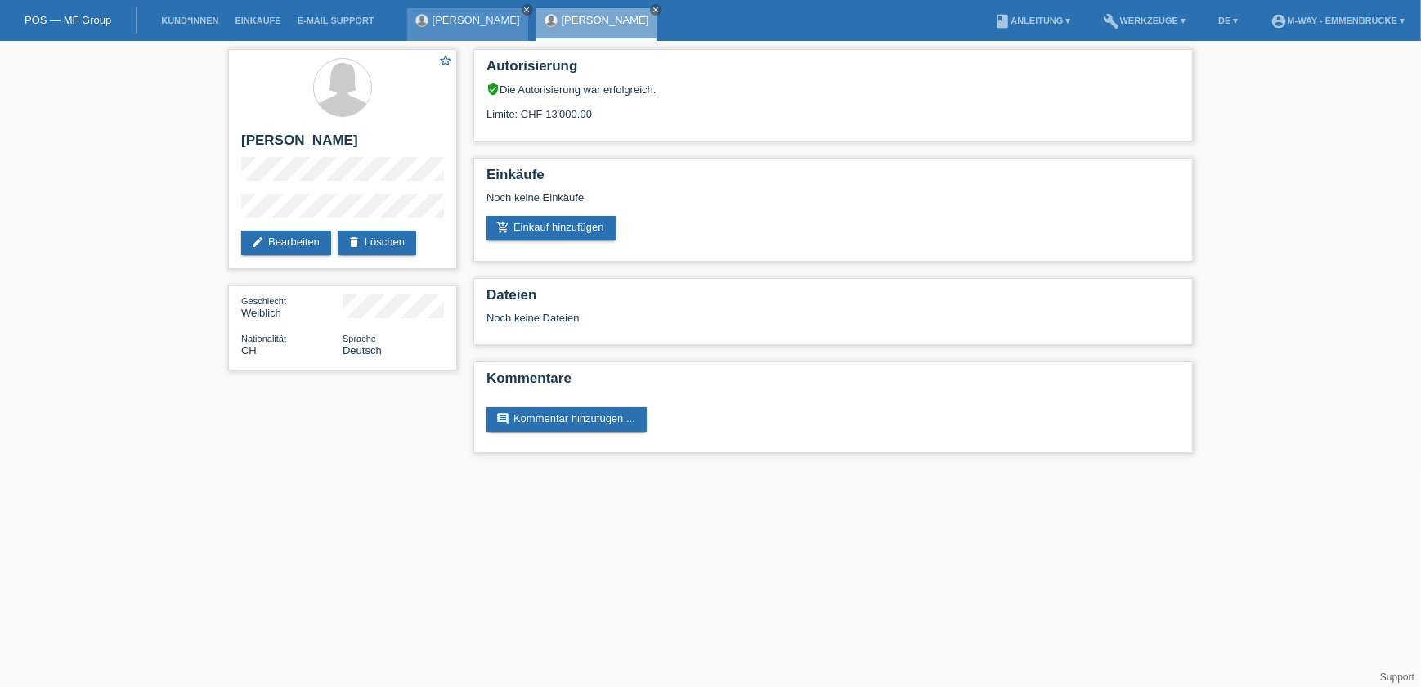
click at [529, 13] on icon "close" at bounding box center [527, 10] width 8 height 8
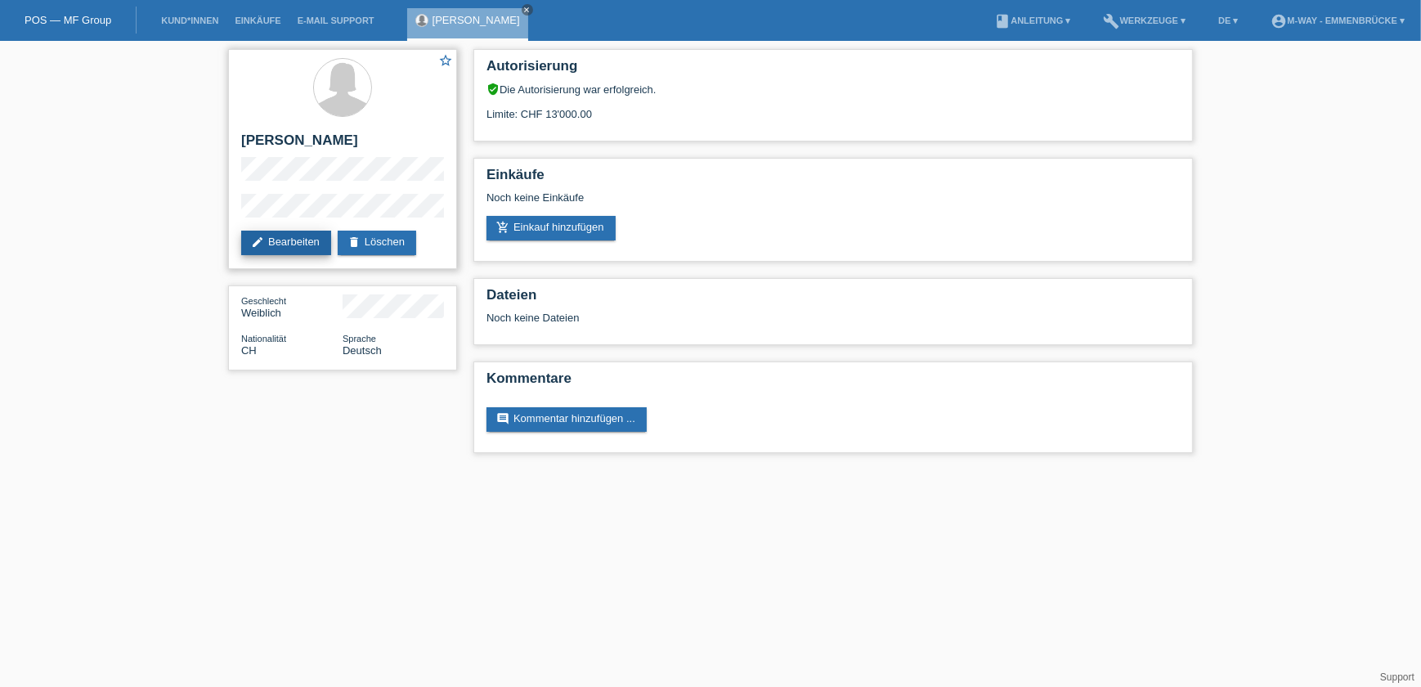
click at [304, 243] on link "edit Bearbeiten" at bounding box center [286, 243] width 90 height 25
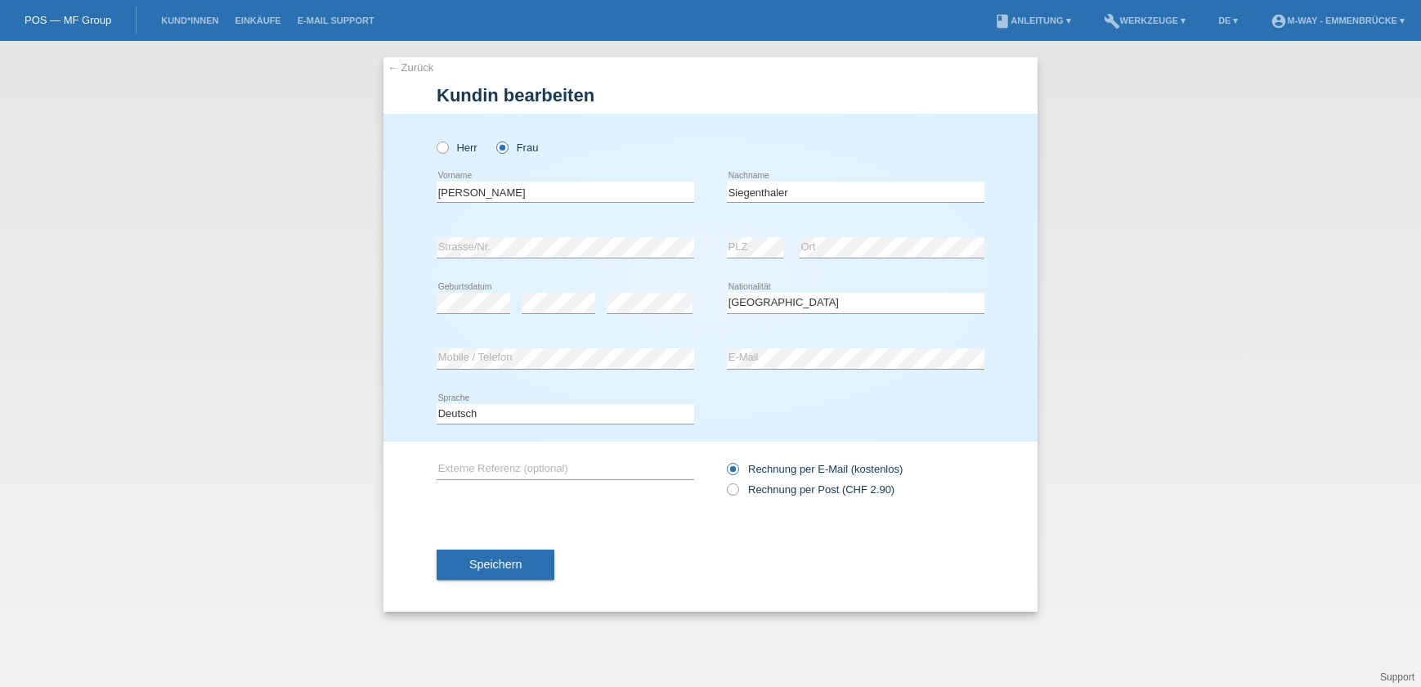
select select "CH"
